Goal: Task Accomplishment & Management: Use online tool/utility

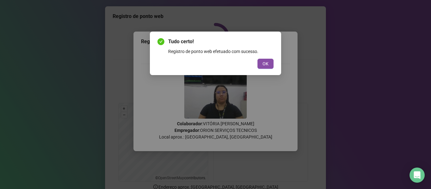
scroll to position [16, 0]
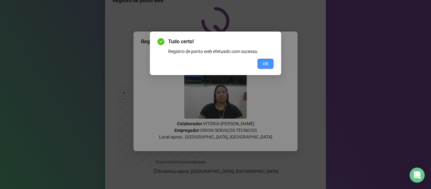
click at [266, 64] on span "OK" at bounding box center [265, 63] width 6 height 7
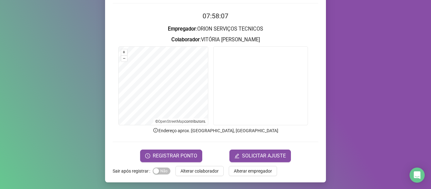
scroll to position [57, 0]
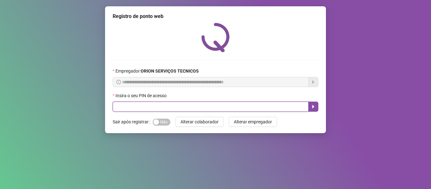
click at [223, 105] on input "text" at bounding box center [211, 107] width 196 height 10
type input "*****"
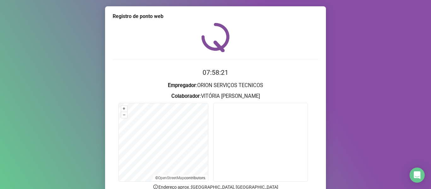
scroll to position [32, 0]
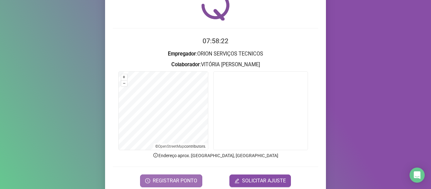
click at [180, 183] on span "REGISTRAR PONTO" at bounding box center [175, 181] width 44 height 8
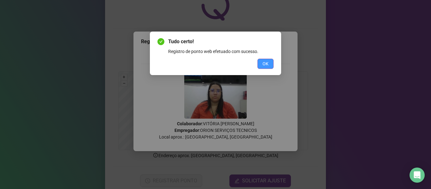
click at [265, 59] on button "OK" at bounding box center [265, 64] width 16 height 10
